Goal: Task Accomplishment & Management: Complete application form

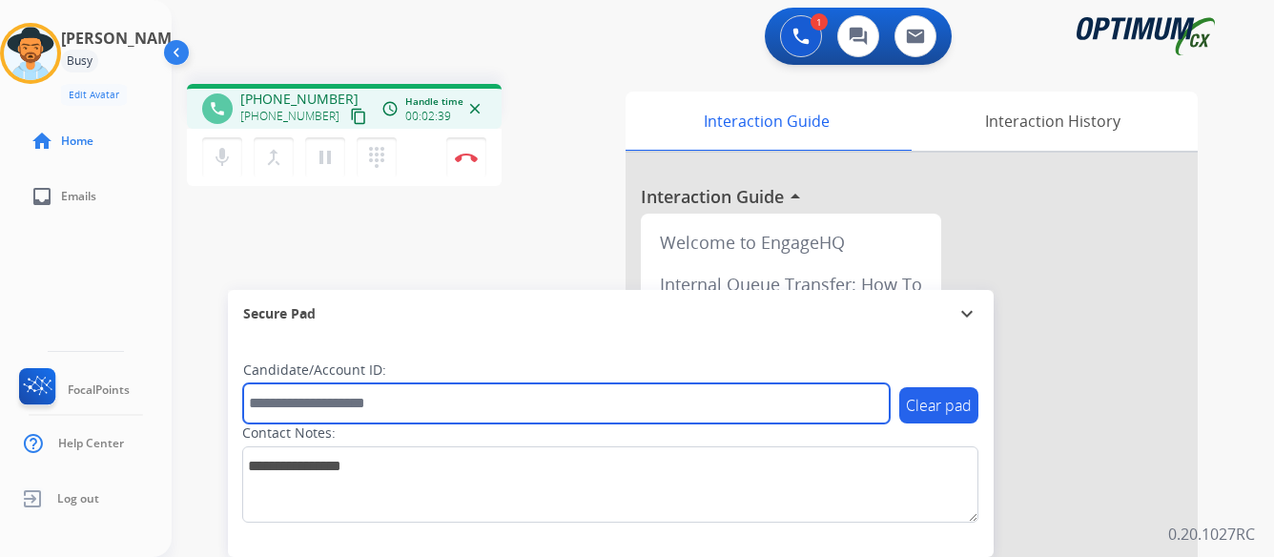
click at [485, 396] on input "text" at bounding box center [566, 403] width 647 height 40
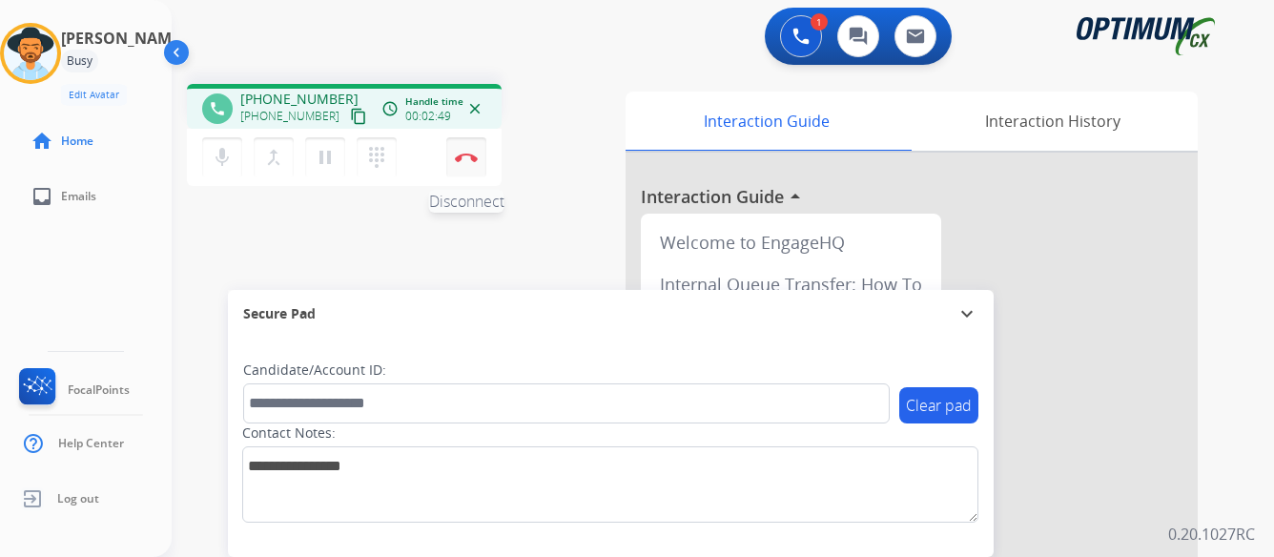
click at [468, 155] on img at bounding box center [466, 158] width 23 height 10
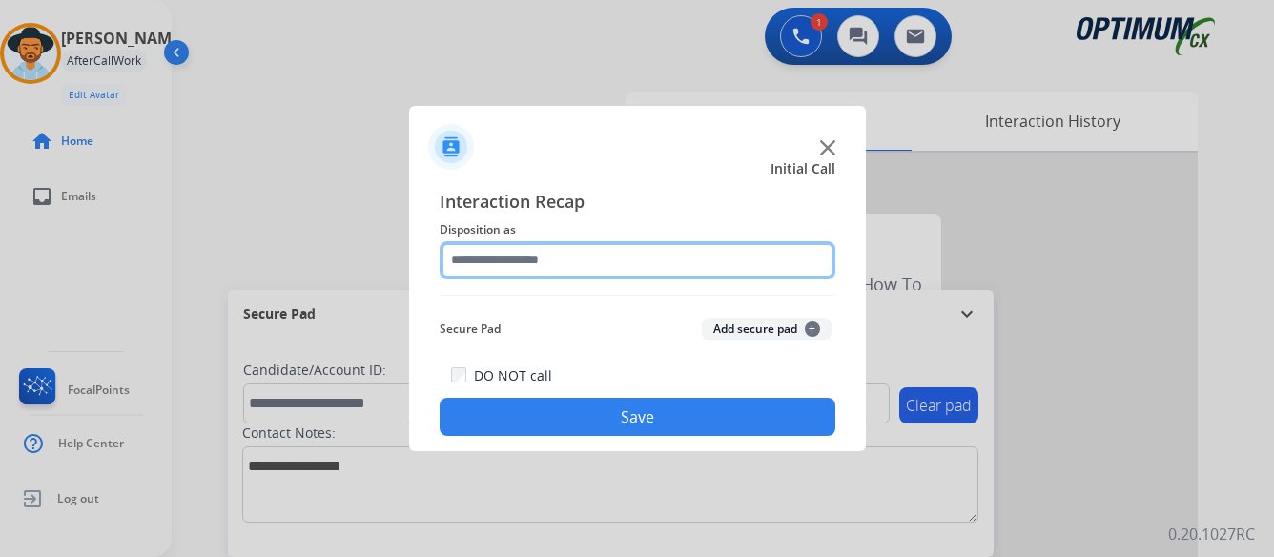
click at [573, 265] on input "text" at bounding box center [638, 260] width 396 height 38
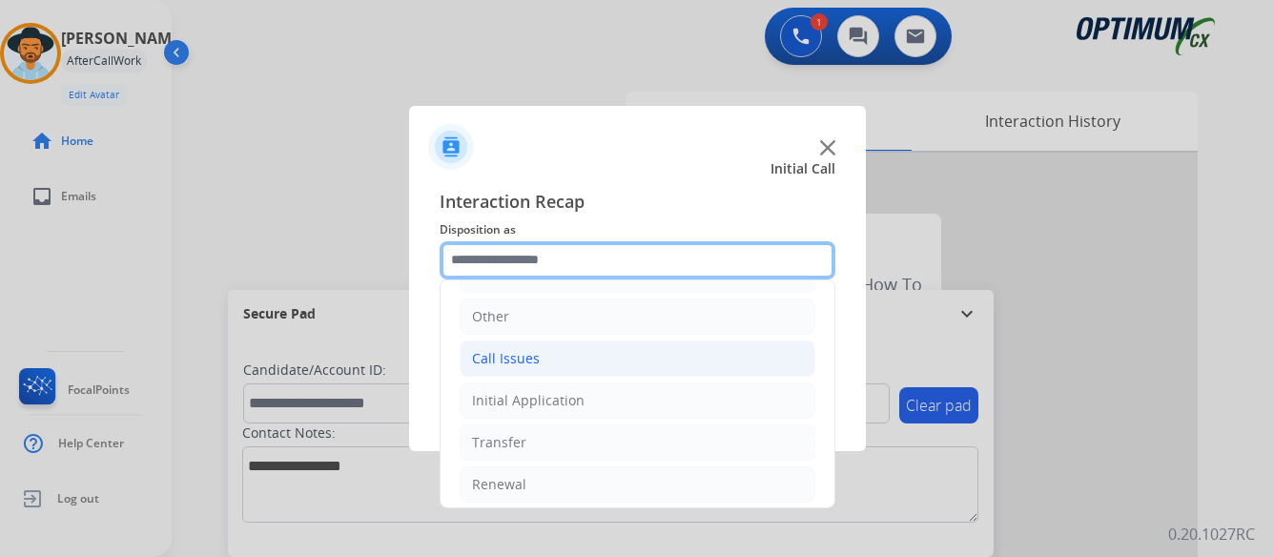
scroll to position [130, 0]
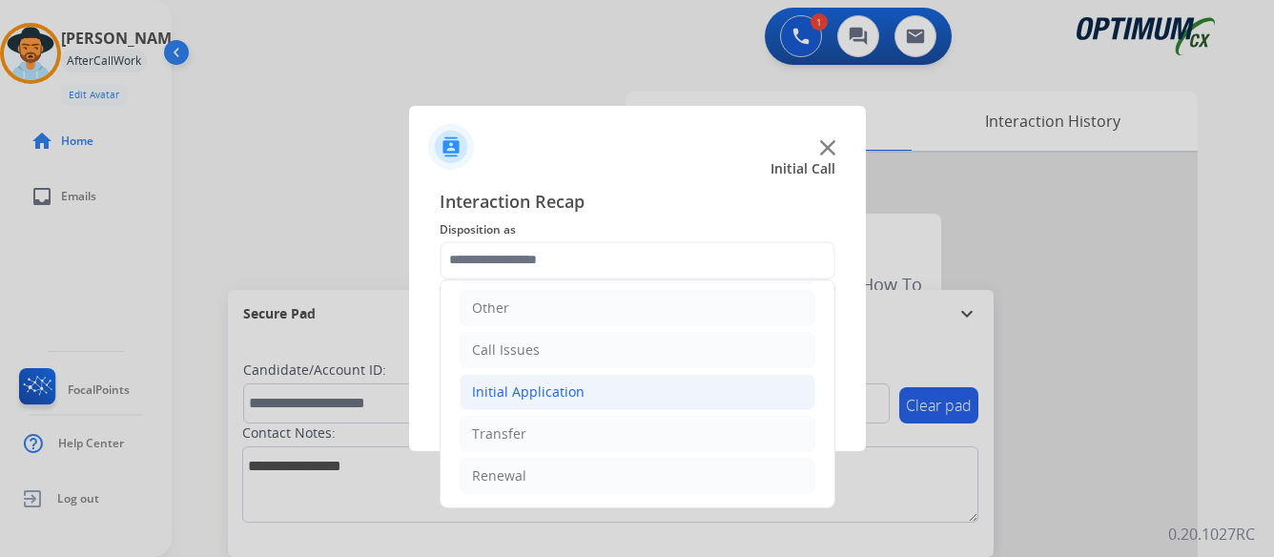
click at [559, 391] on div "Initial Application" at bounding box center [528, 391] width 113 height 19
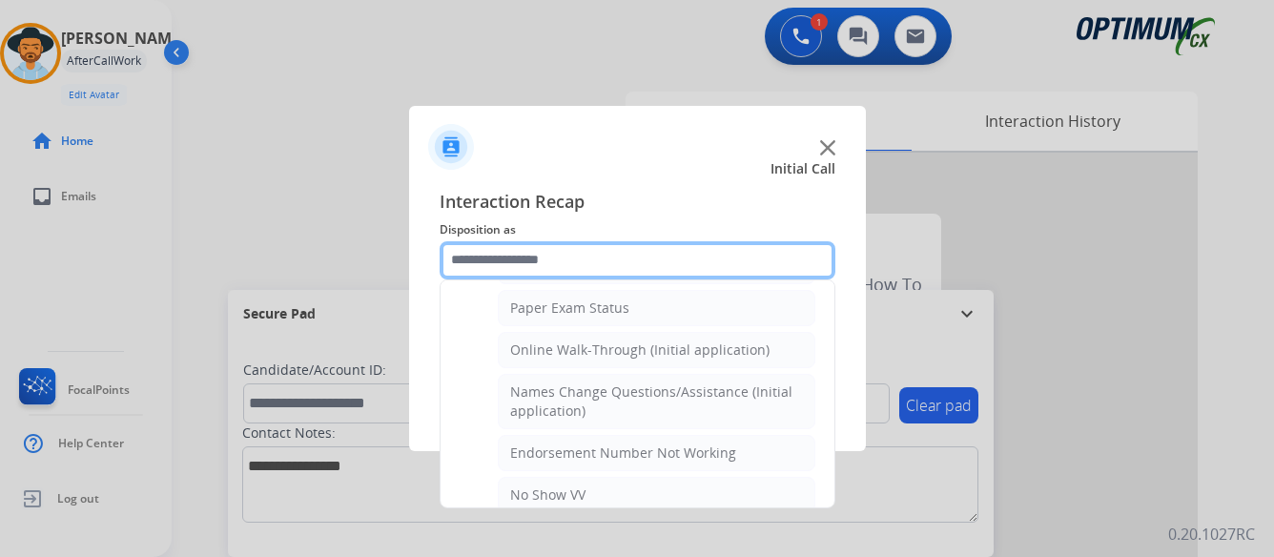
scroll to position [416, 0]
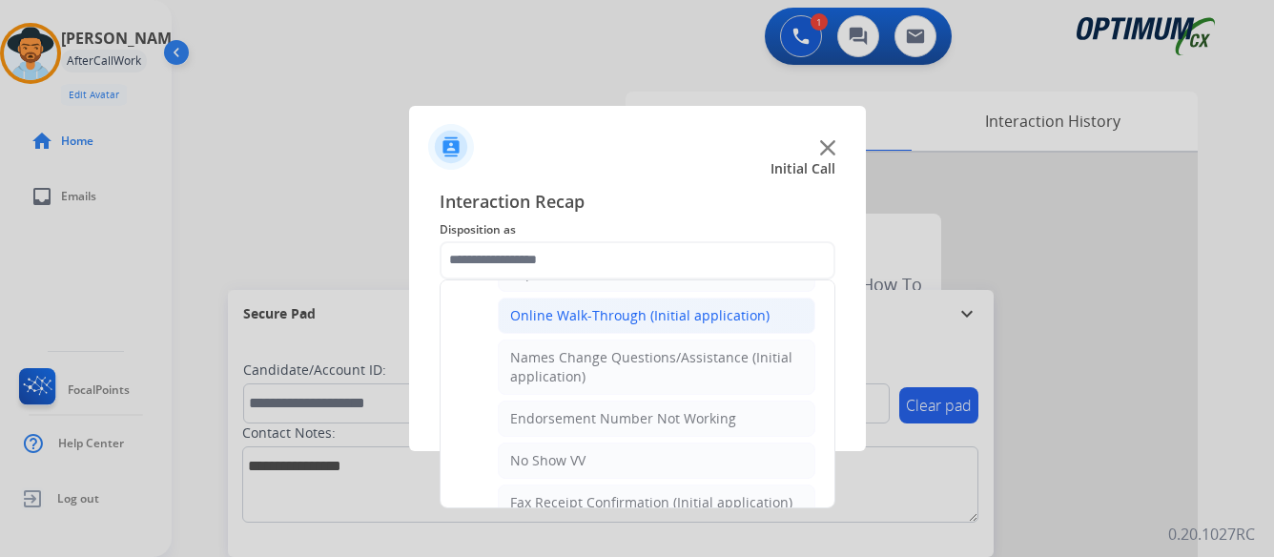
click at [595, 309] on div "Online Walk-Through (Initial application)" at bounding box center [639, 315] width 259 height 19
type input "**********"
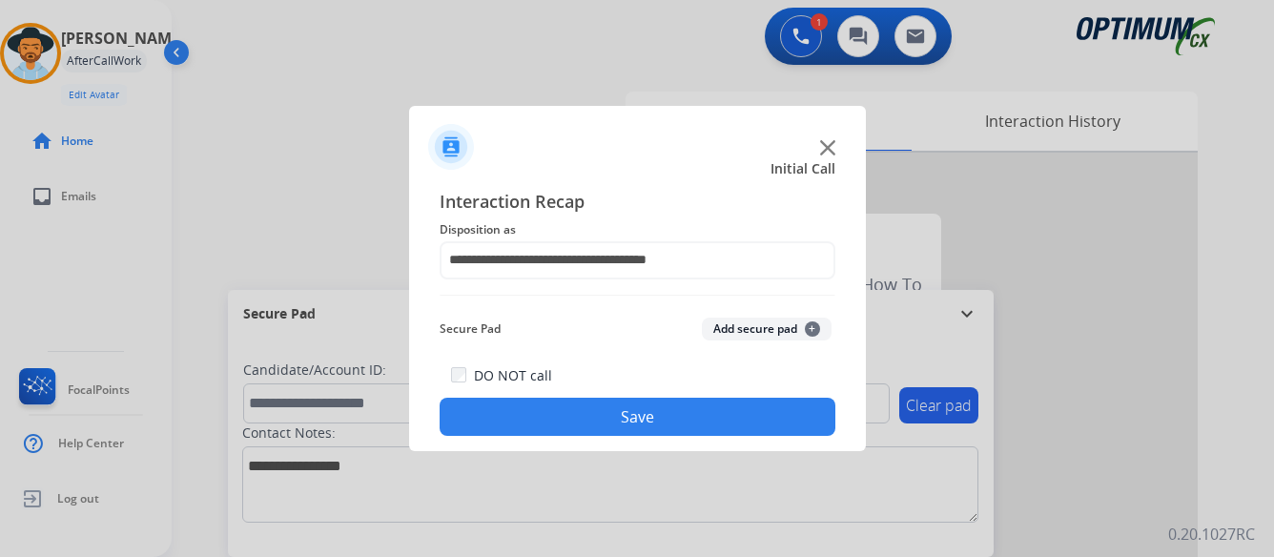
click at [642, 410] on button "Save" at bounding box center [638, 417] width 396 height 38
